Goal: Information Seeking & Learning: Check status

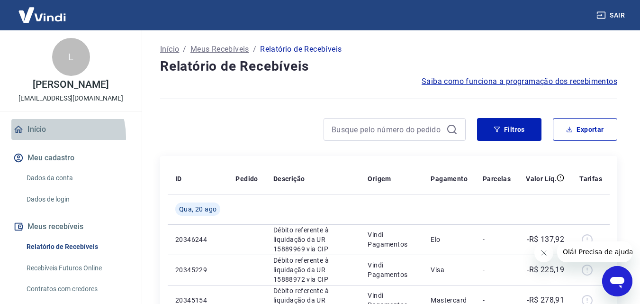
click at [49, 137] on link "Início" at bounding box center [70, 129] width 119 height 21
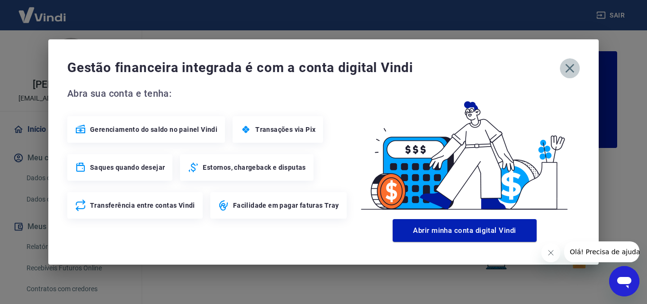
click at [577, 66] on icon "button" at bounding box center [569, 68] width 15 height 15
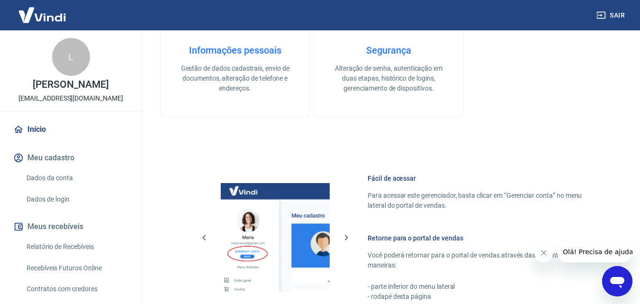
scroll to position [569, 0]
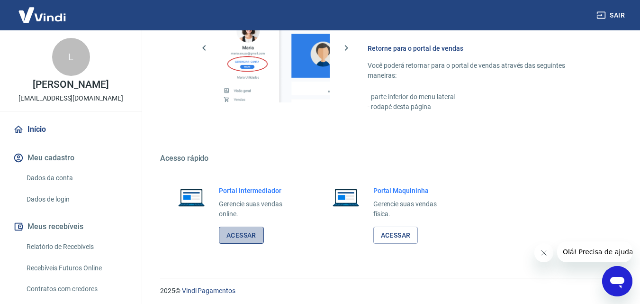
click at [233, 236] on link "Acessar" at bounding box center [241, 235] width 45 height 18
